Goal: Information Seeking & Learning: Understand process/instructions

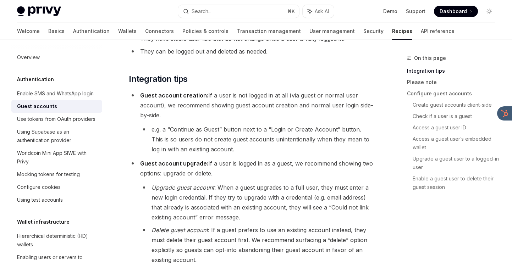
scroll to position [173, 0]
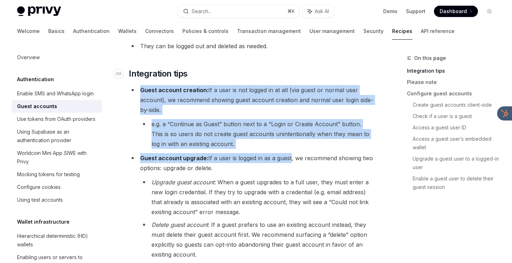
drag, startPoint x: 289, startPoint y: 159, endPoint x: 298, endPoint y: 73, distance: 86.3
click at [298, 73] on h2 "​ Integration tips" at bounding box center [252, 73] width 246 height 11
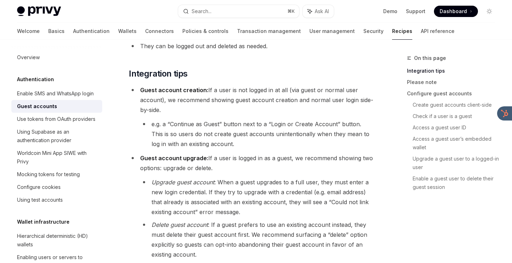
drag, startPoint x: 298, startPoint y: 73, endPoint x: 288, endPoint y: 169, distance: 96.3
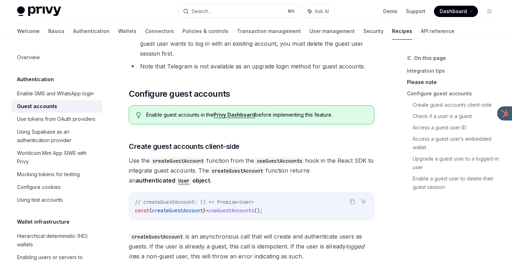
scroll to position [506, 0]
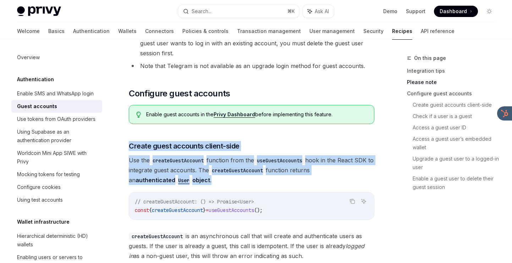
drag, startPoint x: 286, startPoint y: 178, endPoint x: 286, endPoint y: 141, distance: 37.6
click at [286, 141] on div "Privy enables developers to create Guest accounts for users, so that users can …" at bounding box center [252, 189] width 246 height 1212
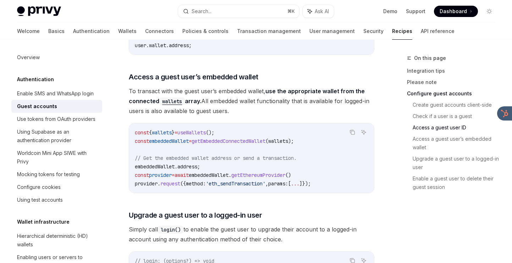
scroll to position [927, 0]
drag, startPoint x: 290, startPoint y: 67, endPoint x: 290, endPoint y: 114, distance: 46.8
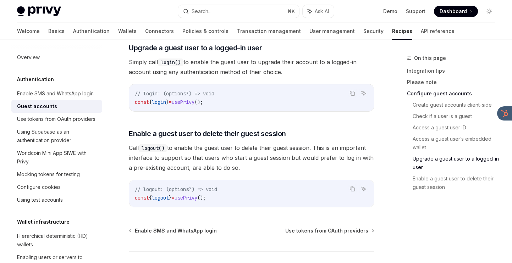
scroll to position [1085, 0]
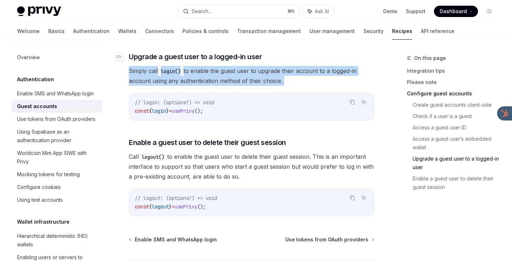
drag, startPoint x: 291, startPoint y: 86, endPoint x: 292, endPoint y: 61, distance: 24.9
click at [119, 56] on icon "Navigate to header" at bounding box center [118, 57] width 5 height 4
